Goal: Check status: Check status

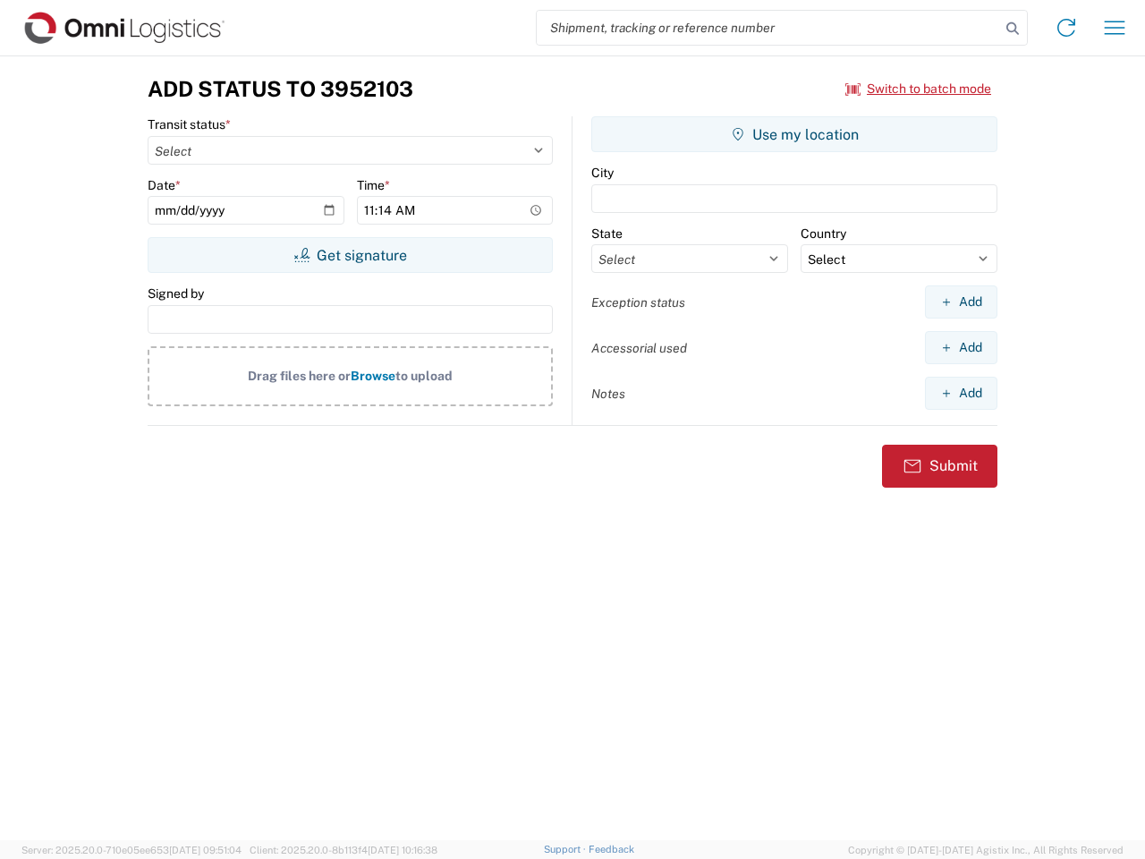
click at [769, 28] on input "search" at bounding box center [768, 28] width 463 height 34
click at [1013, 29] on icon at bounding box center [1012, 28] width 25 height 25
click at [1066, 28] on icon at bounding box center [1066, 27] width 29 height 29
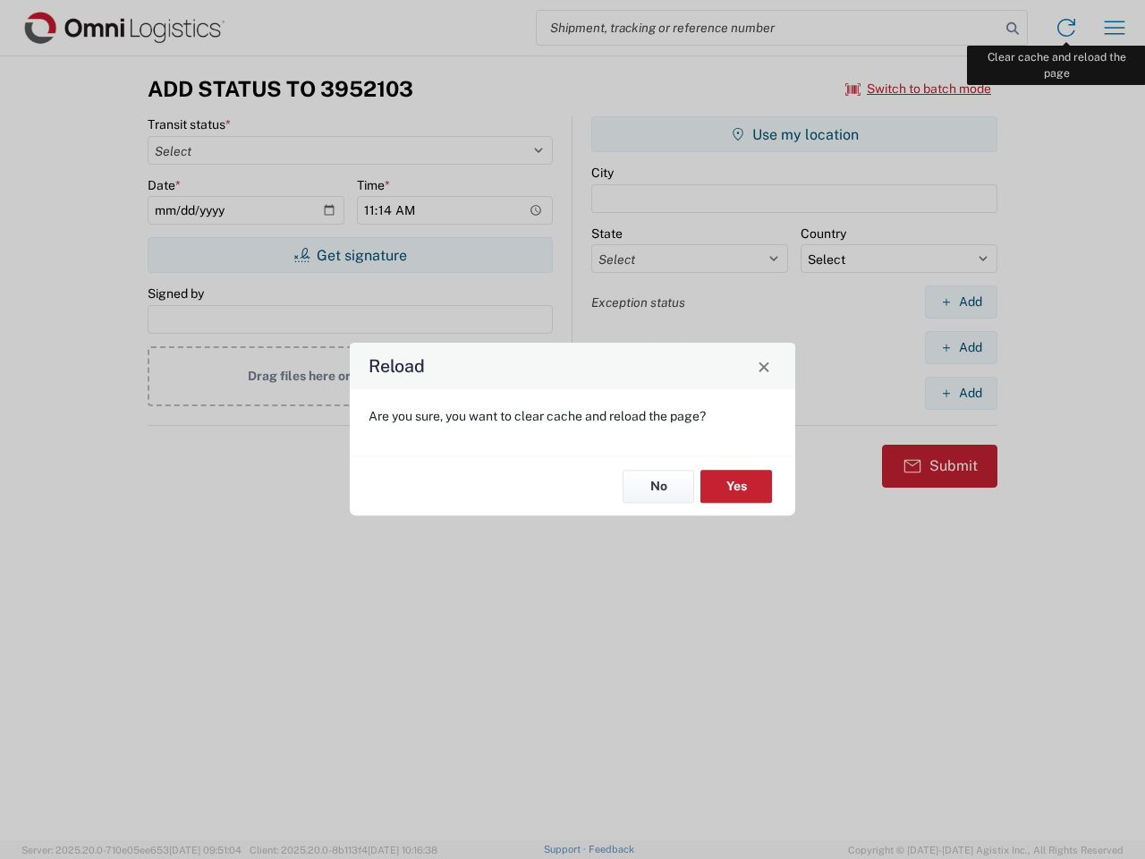
click at [1115, 28] on div "Reload Are you sure, you want to clear cache and reload the page? No Yes" at bounding box center [572, 429] width 1145 height 859
click at [919, 89] on div "Reload Are you sure, you want to clear cache and reload the page? No Yes" at bounding box center [572, 429] width 1145 height 859
click at [350, 255] on div "Reload Are you sure, you want to clear cache and reload the page? No Yes" at bounding box center [572, 429] width 1145 height 859
click at [794, 134] on div "Reload Are you sure, you want to clear cache and reload the page? No Yes" at bounding box center [572, 429] width 1145 height 859
click at [961, 302] on div "Reload Are you sure, you want to clear cache and reload the page? No Yes" at bounding box center [572, 429] width 1145 height 859
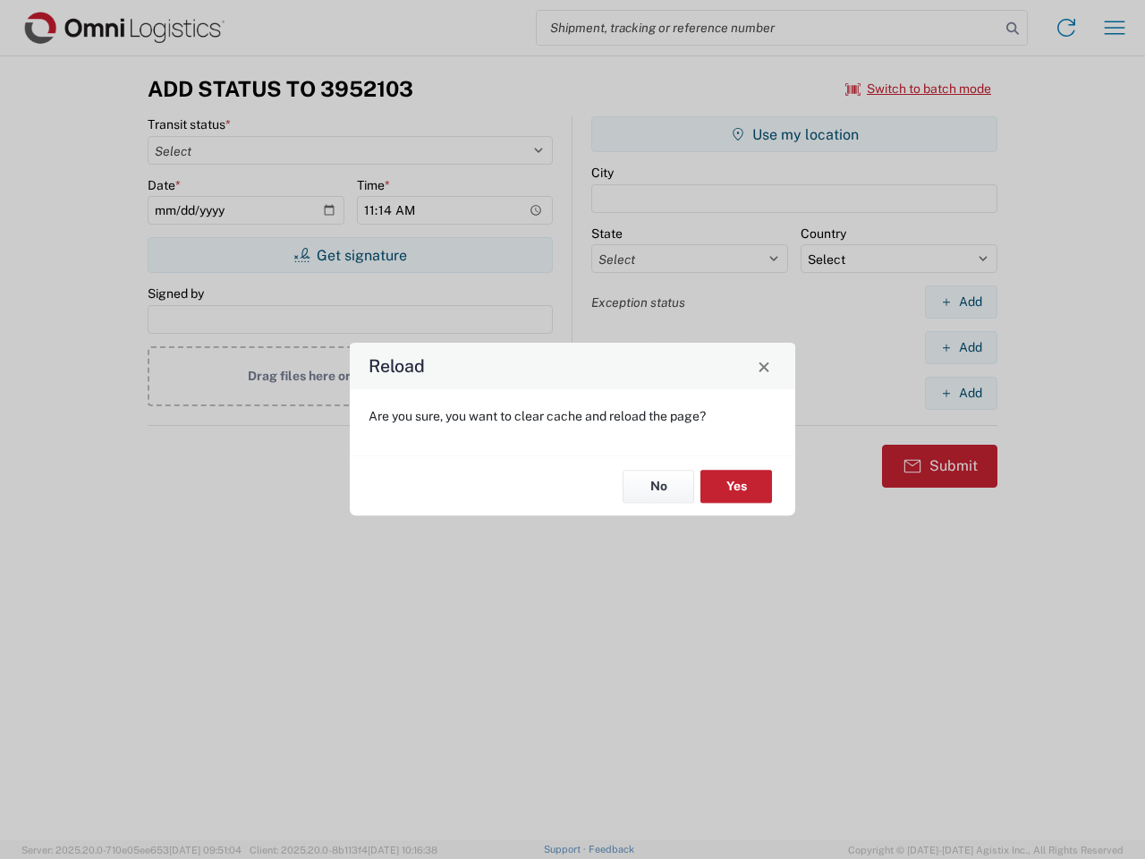
click at [961, 347] on div "Reload Are you sure, you want to clear cache and reload the page? No Yes" at bounding box center [572, 429] width 1145 height 859
click at [961, 393] on div "Reload Are you sure, you want to clear cache and reload the page? No Yes" at bounding box center [572, 429] width 1145 height 859
